Goal: Transaction & Acquisition: Purchase product/service

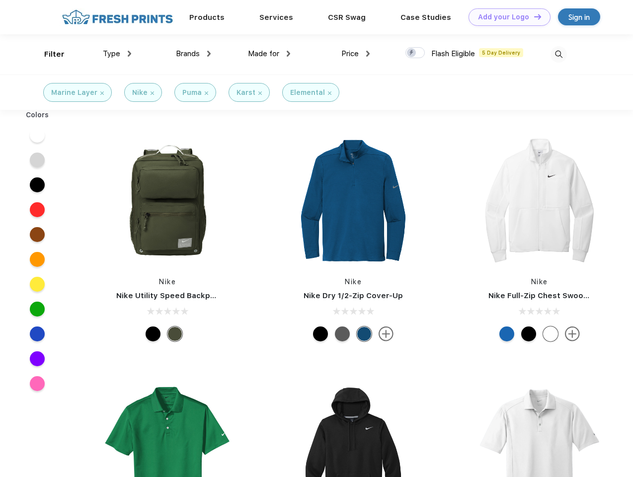
click at [505, 17] on link "Add your Logo Design Tool" at bounding box center [509, 16] width 82 height 17
click at [0, 0] on div "Design Tool" at bounding box center [0, 0] width 0 height 0
click at [533, 16] on link "Add your Logo Design Tool" at bounding box center [509, 16] width 82 height 17
click at [48, 54] on div "Filter" at bounding box center [54, 54] width 20 height 11
click at [117, 54] on span "Type" at bounding box center [111, 53] width 17 height 9
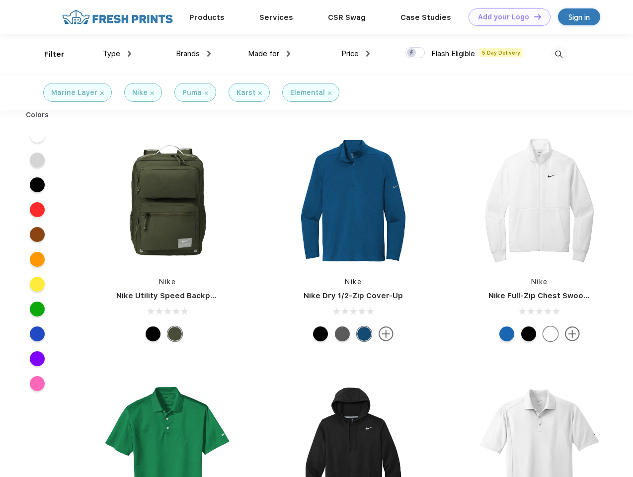
click at [193, 54] on span "Brands" at bounding box center [188, 53] width 24 height 9
click at [269, 54] on span "Made for" at bounding box center [263, 53] width 31 height 9
click at [355, 54] on span "Price" at bounding box center [349, 53] width 17 height 9
click at [415, 53] on div at bounding box center [414, 52] width 19 height 11
click at [412, 53] on input "checkbox" at bounding box center [408, 50] width 6 height 6
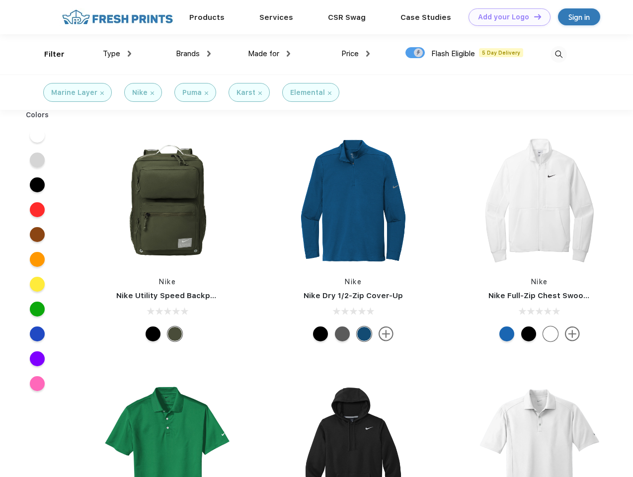
click at [558, 54] on img at bounding box center [558, 54] width 16 height 16
